Goal: Task Accomplishment & Management: Manage account settings

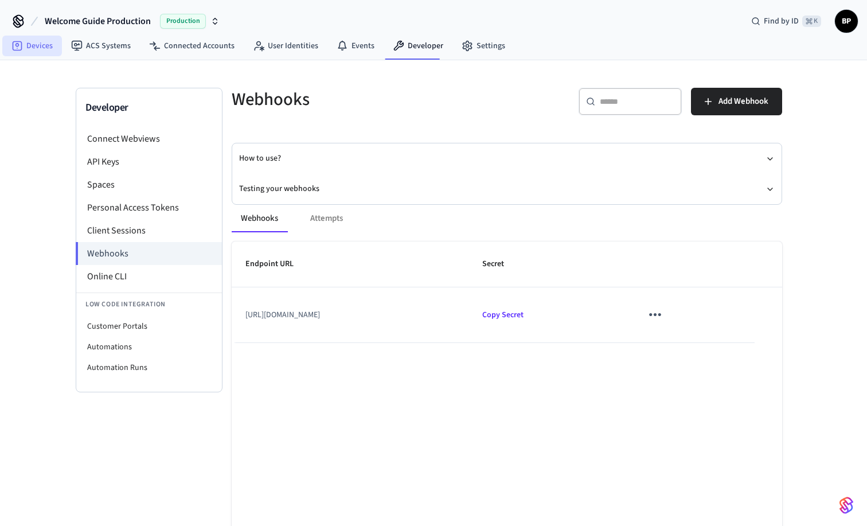
click at [52, 45] on link "Devices" at bounding box center [32, 46] width 60 height 21
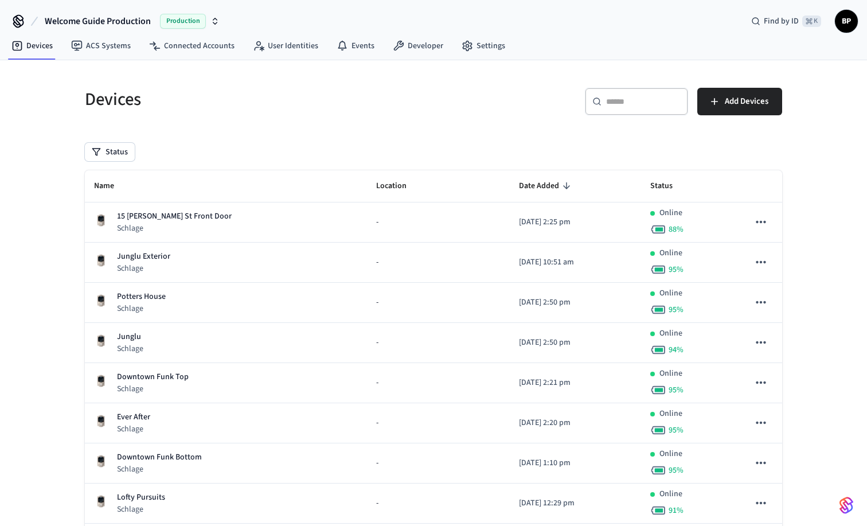
click at [623, 91] on div "​ ​" at bounding box center [636, 102] width 103 height 28
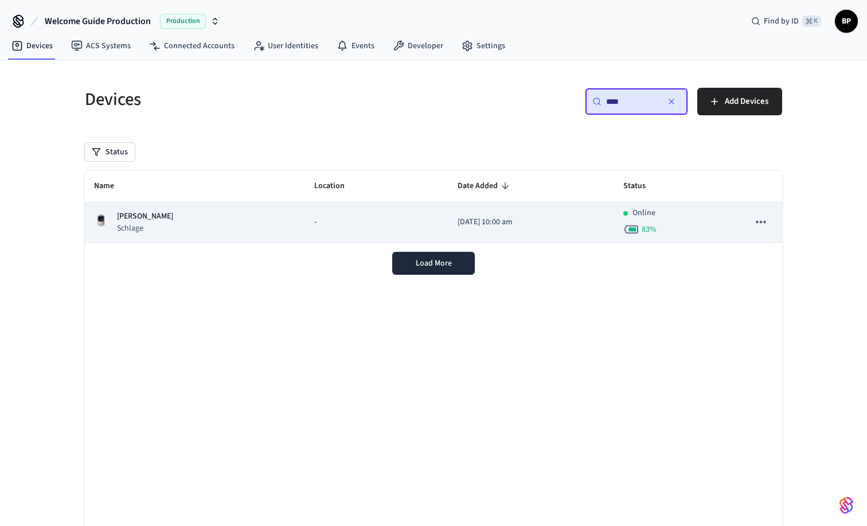
type input "****"
click at [192, 225] on div "Margaret Schlage" at bounding box center [195, 223] width 202 height 24
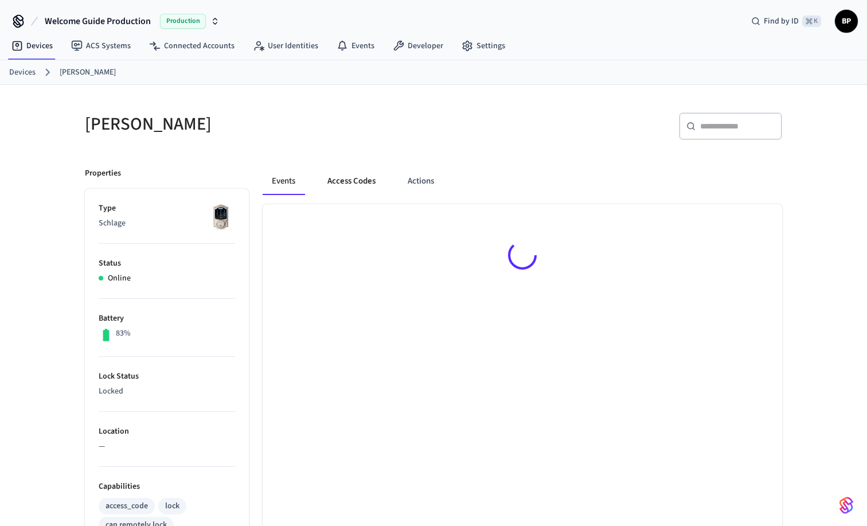
click at [358, 182] on button "Access Codes" at bounding box center [351, 181] width 67 height 28
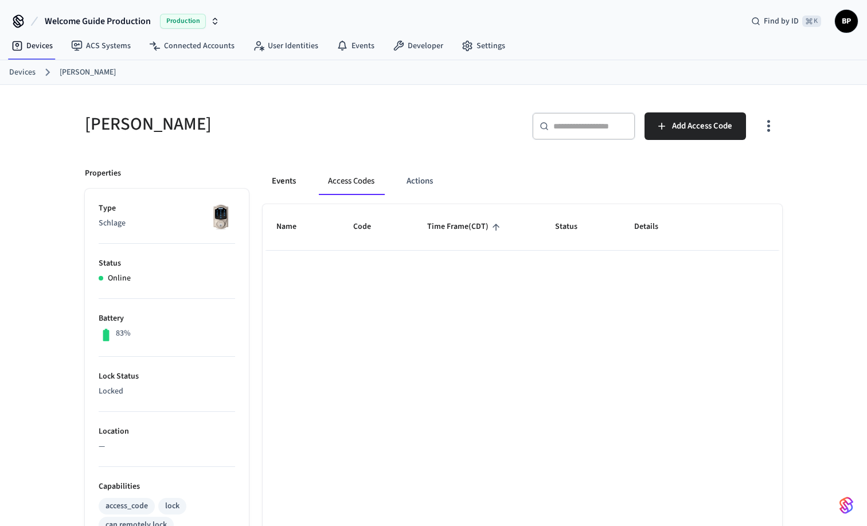
click at [285, 179] on button "Events" at bounding box center [284, 181] width 42 height 28
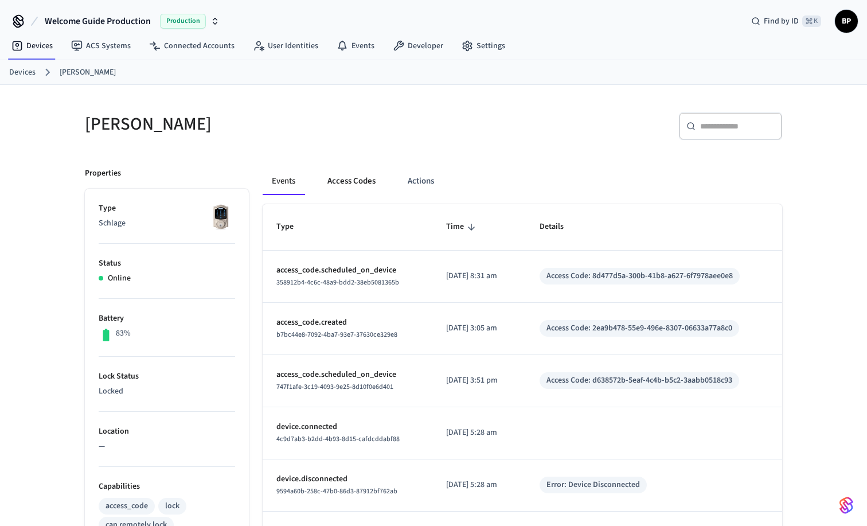
click at [350, 184] on button "Access Codes" at bounding box center [351, 181] width 67 height 28
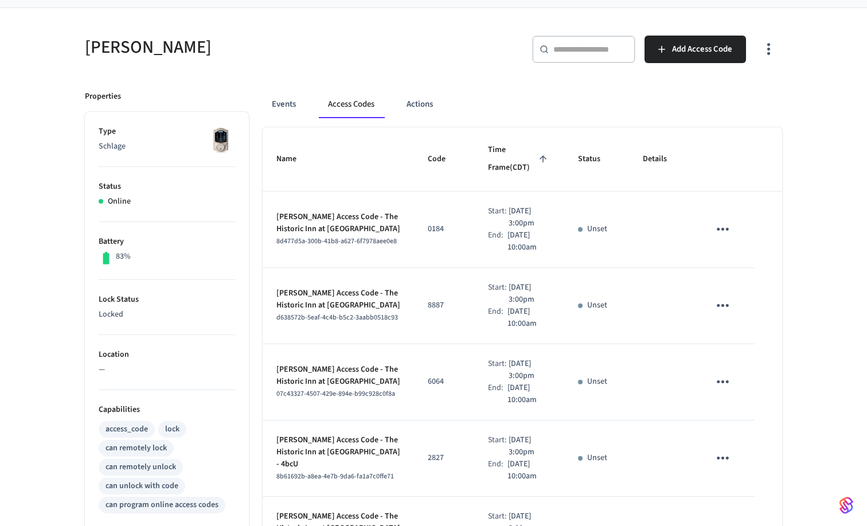
scroll to position [23, 0]
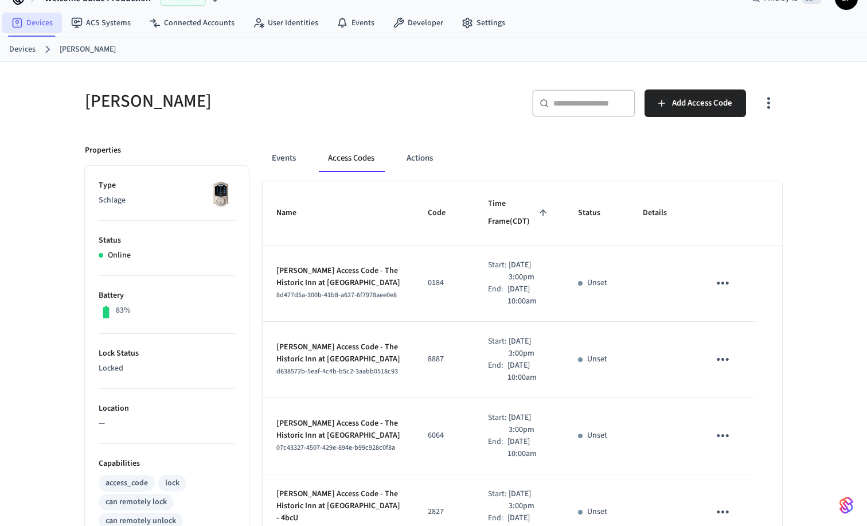
click at [29, 20] on link "Devices" at bounding box center [32, 23] width 60 height 21
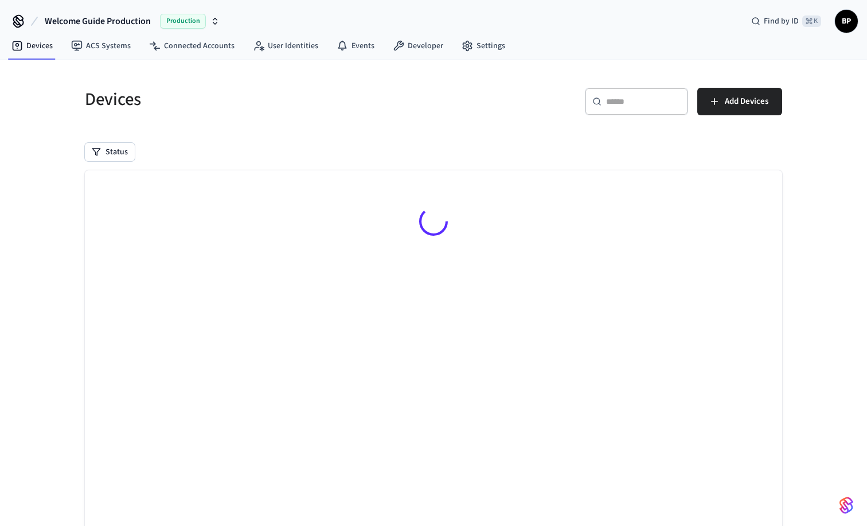
click at [630, 108] on div "​ ​" at bounding box center [636, 102] width 103 height 28
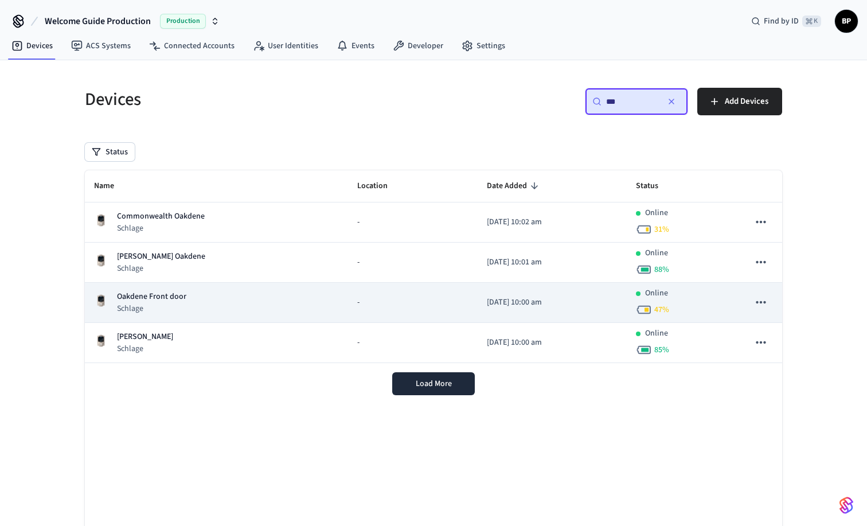
type input "***"
click at [225, 302] on div "Oakdene Front door Schlage" at bounding box center [216, 303] width 245 height 24
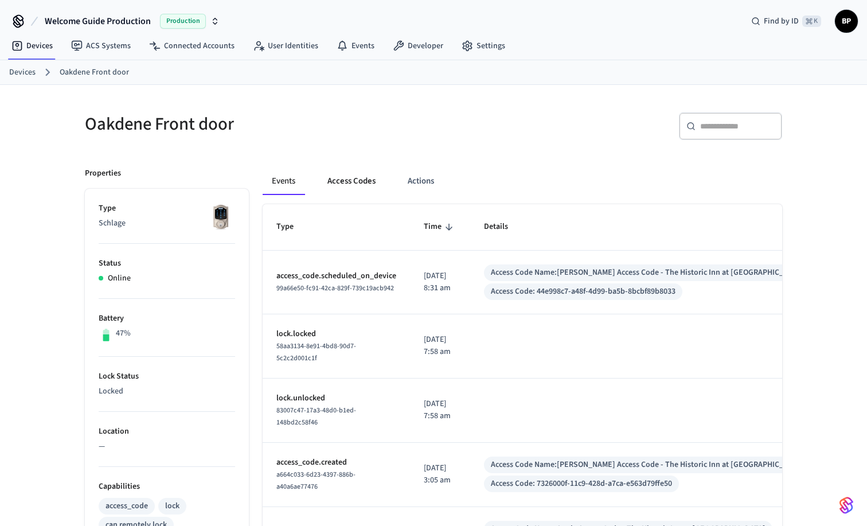
click at [364, 188] on button "Access Codes" at bounding box center [351, 181] width 67 height 28
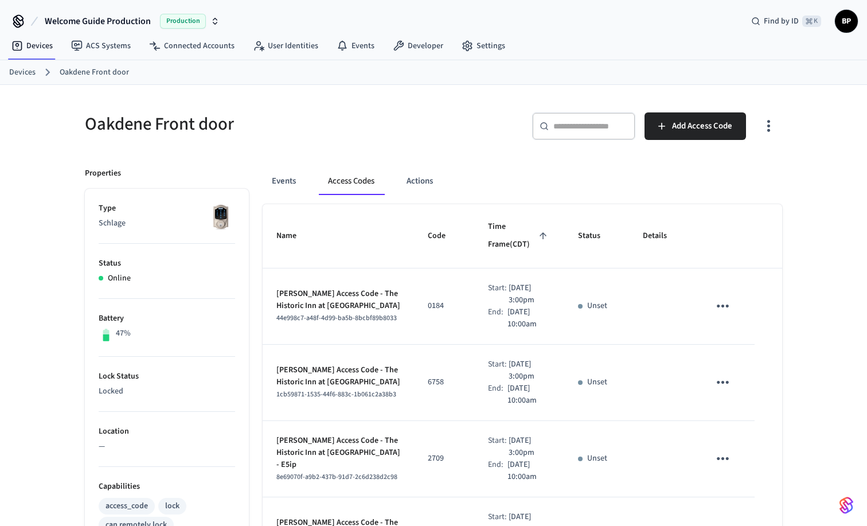
click at [480, 126] on div "​ ​ Add Access Code" at bounding box center [612, 130] width 342 height 37
